Goal: Transaction & Acquisition: Purchase product/service

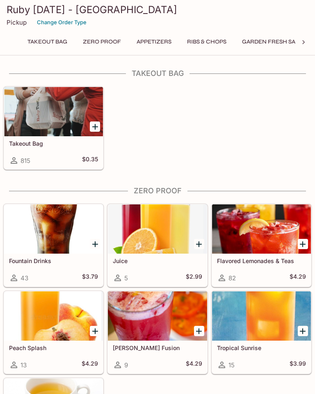
click at [43, 112] on div at bounding box center [53, 111] width 99 height 49
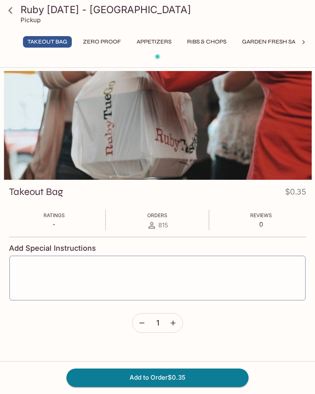
click at [175, 319] on icon "button" at bounding box center [173, 323] width 8 height 8
click at [138, 317] on button "button" at bounding box center [141, 322] width 19 height 19
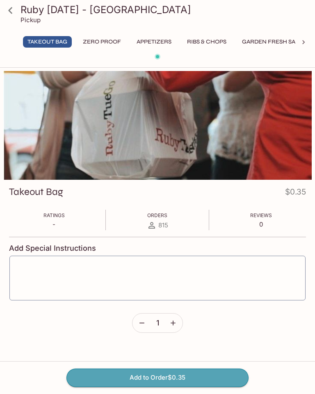
click at [202, 371] on button "Add to Order $0.35" at bounding box center [157, 377] width 182 height 18
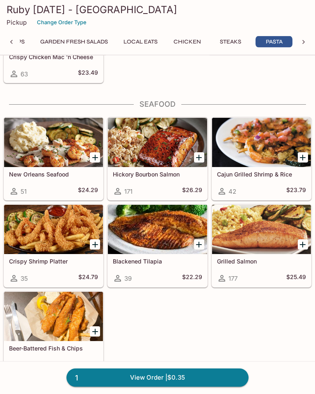
scroll to position [2068, 0]
click at [166, 148] on div at bounding box center [157, 142] width 99 height 49
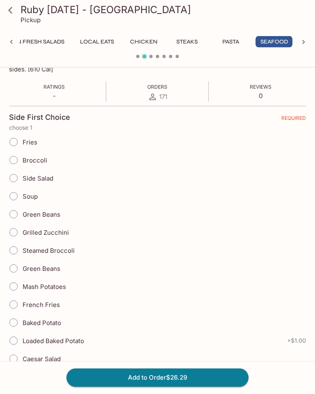
scroll to position [148, 0]
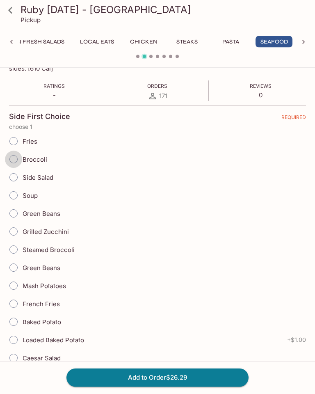
click at [19, 157] on input "Broccoli" at bounding box center [13, 159] width 17 height 17
radio input "true"
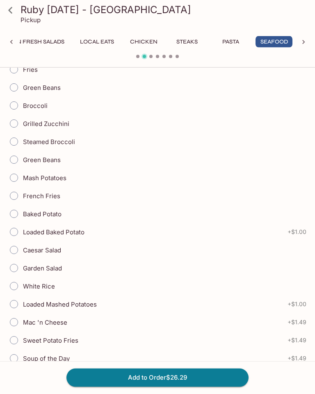
scroll to position [703, 0]
click at [15, 235] on input "Loaded Baked Potato" at bounding box center [13, 231] width 17 height 17
radio input "true"
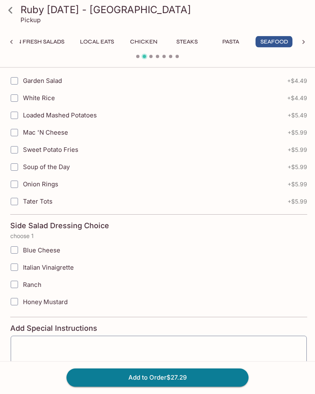
scroll to position [1257, 0]
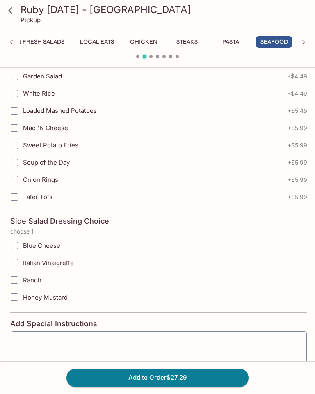
click at [20, 261] on input "Italian Vinaigrette" at bounding box center [14, 262] width 16 height 16
checkbox input "true"
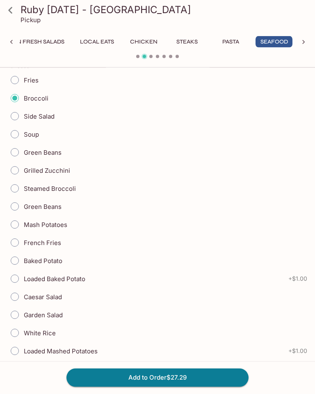
scroll to position [211, 0]
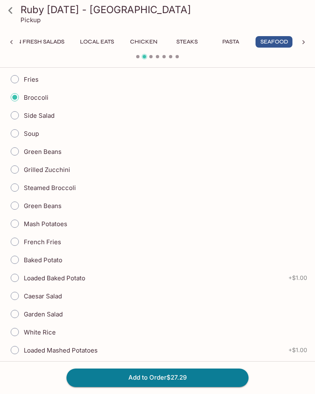
click at [19, 190] on input "Steamed Broccoli" at bounding box center [14, 187] width 17 height 17
radio input "true"
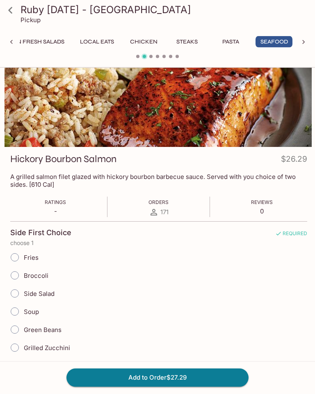
scroll to position [0, 0]
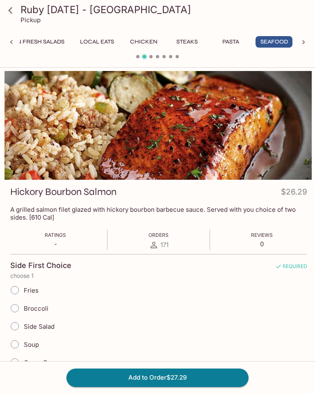
click at [166, 383] on button "Add to Order $27.29" at bounding box center [157, 377] width 182 height 18
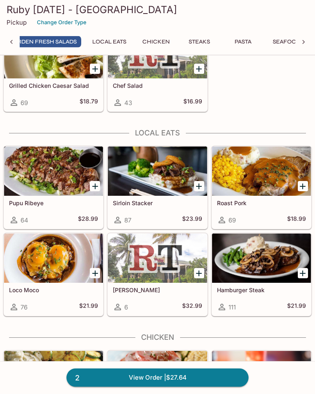
scroll to position [0, 219]
